Goal: Task Accomplishment & Management: Use online tool/utility

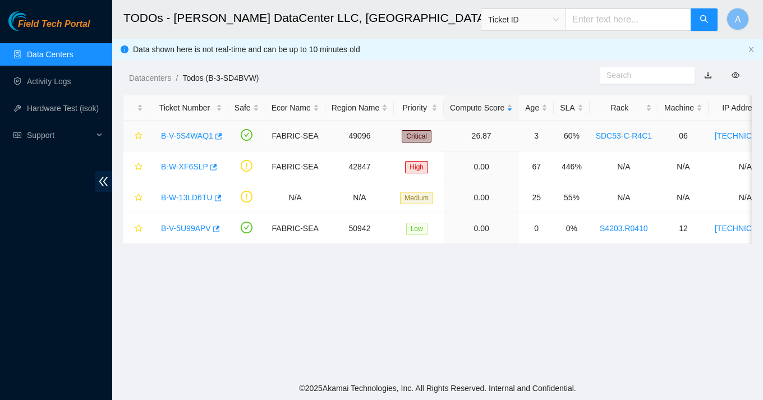
scroll to position [63, 0]
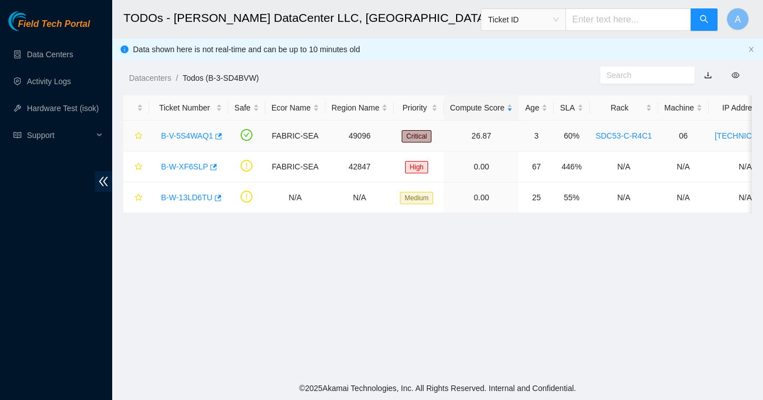
click at [191, 138] on link "B-V-5S4WAQ1" at bounding box center [187, 135] width 52 height 9
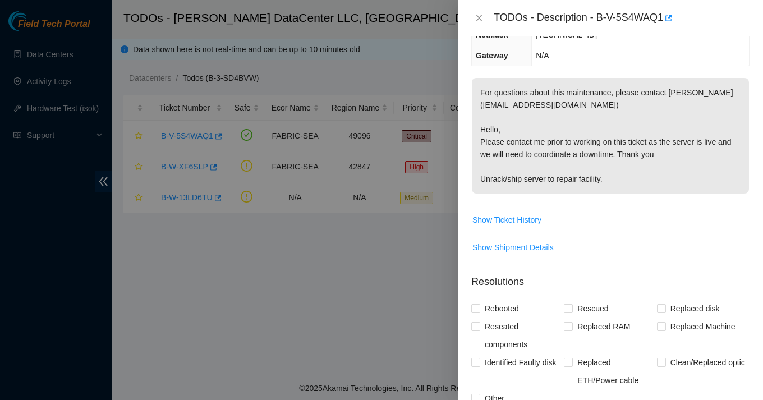
scroll to position [170, 0]
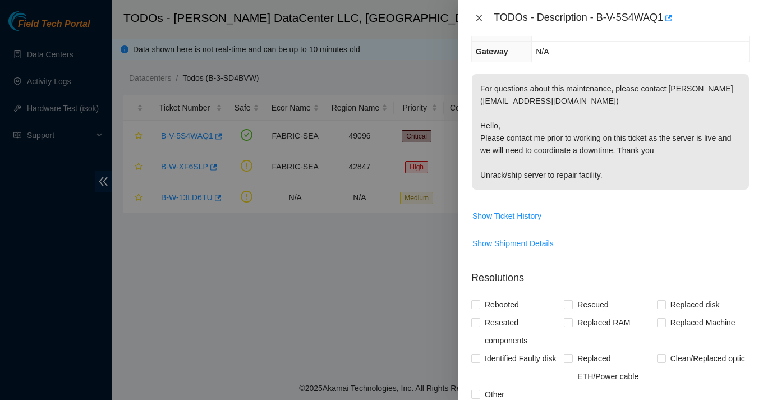
click at [480, 15] on icon "close" at bounding box center [479, 17] width 9 height 9
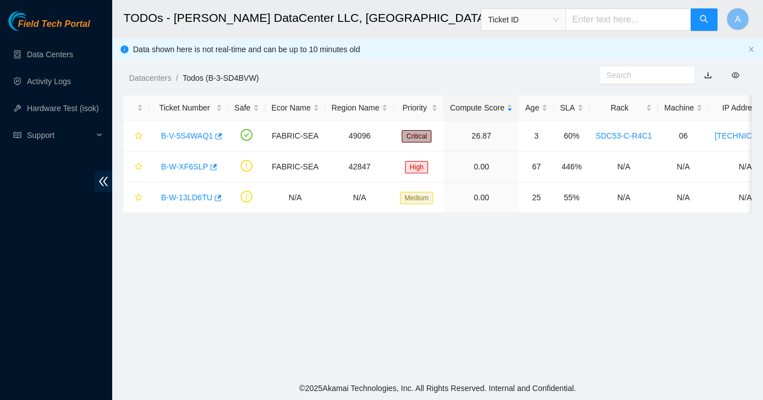
scroll to position [158, 0]
